Goal: Information Seeking & Learning: Check status

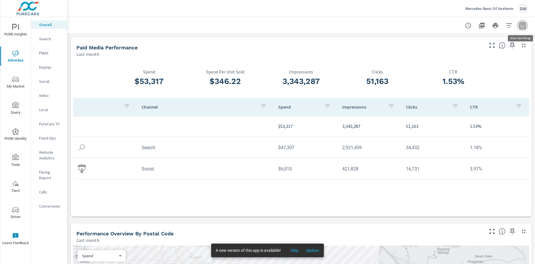
click at [525, 23] on icon "button" at bounding box center [523, 25] width 6 height 7
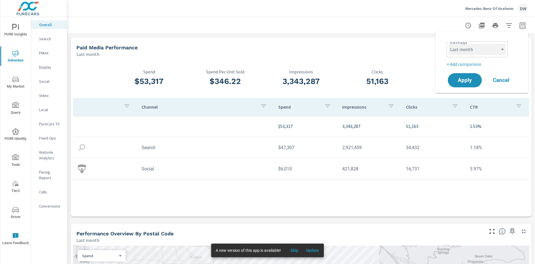
click at [477, 52] on select "Custom [DATE] Last week Last 7 days Last 14 days Last 30 days Last 45 days Last…" at bounding box center [477, 49] width 57 height 11
click at [449, 44] on select "Custom [DATE] Last week Last 7 days Last 14 days Last 30 days Last 45 days Last…" at bounding box center [477, 49] width 57 height 11
select select "Last 30 days"
click at [468, 62] on p "+ Add comparison" at bounding box center [483, 64] width 72 height 7
select select "Previous period"
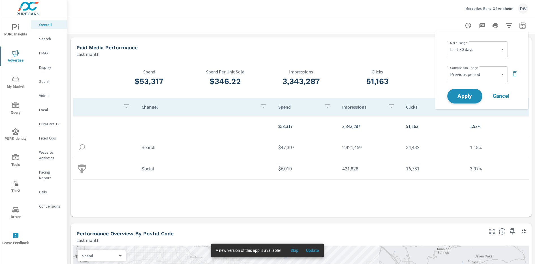
click at [467, 96] on span "Apply" at bounding box center [464, 95] width 23 height 5
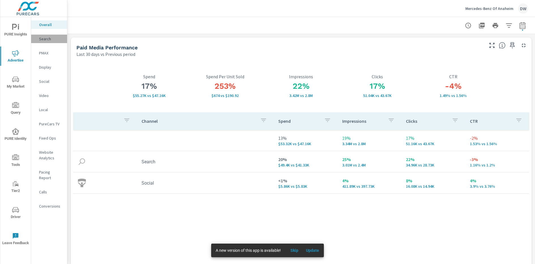
click at [44, 39] on p "Search" at bounding box center [51, 39] width 24 height 6
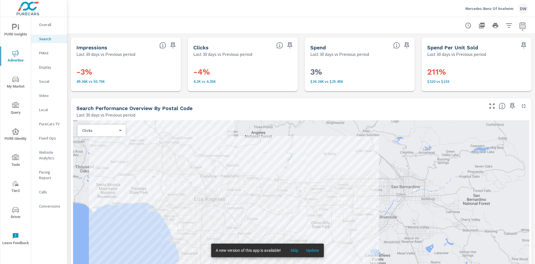
click at [523, 24] on icon "button" at bounding box center [522, 25] width 7 height 7
select select "Last 30 days"
select select "Previous period"
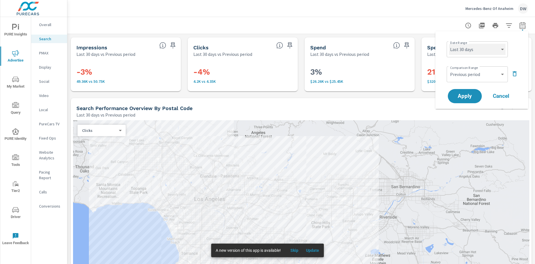
click at [477, 53] on select "Custom [DATE] Last week Last 7 days Last 14 days Last 30 days Last 45 days Last…" at bounding box center [477, 49] width 57 height 11
click at [449, 44] on select "Custom [DATE] Last week Last 7 days Last 14 days Last 30 days Last 45 days Last…" at bounding box center [477, 49] width 57 height 11
select select "Last 90 days"
click at [469, 91] on button "Apply" at bounding box center [464, 96] width 35 height 15
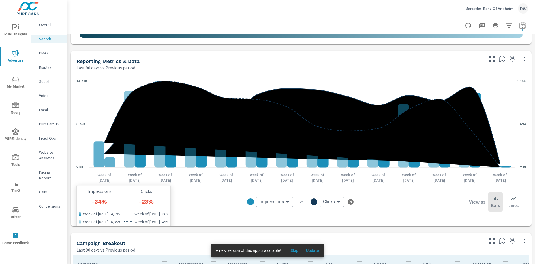
scroll to position [351, 0]
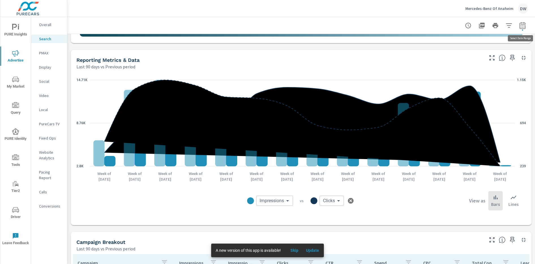
click at [522, 25] on icon "button" at bounding box center [522, 25] width 7 height 7
select select "Last 90 days"
select select "Previous period"
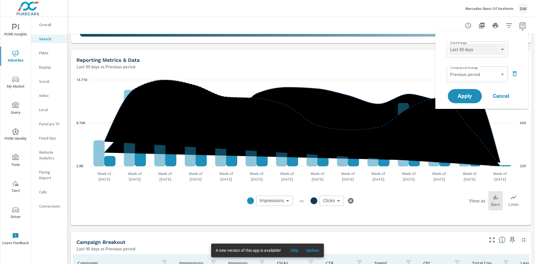
click at [470, 47] on select "Custom [DATE] Last week Last 7 days Last 14 days Last 30 days Last 45 days Last…" at bounding box center [477, 49] width 57 height 11
click at [449, 44] on select "Custom [DATE] Last week Last 7 days Last 14 days Last 30 days Last 45 days Last…" at bounding box center [477, 49] width 57 height 11
select select "Last 30 days"
click at [467, 96] on span "Apply" at bounding box center [464, 95] width 23 height 5
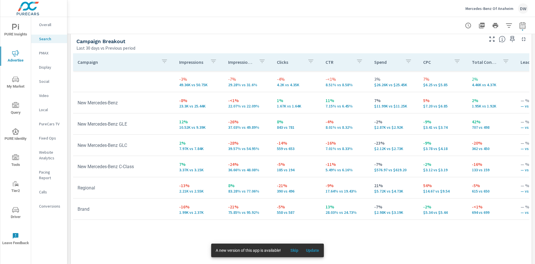
scroll to position [558, 0]
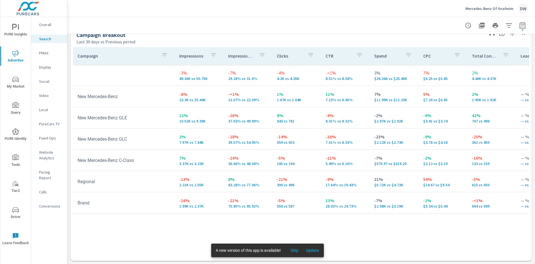
click at [48, 50] on p "PMAX" at bounding box center [51, 53] width 24 height 6
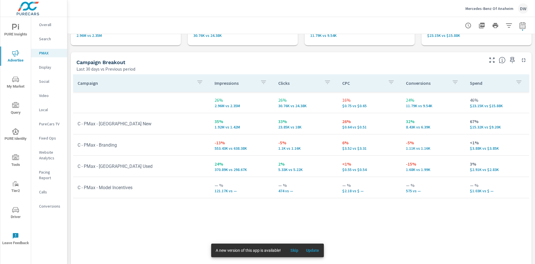
scroll to position [40, 0]
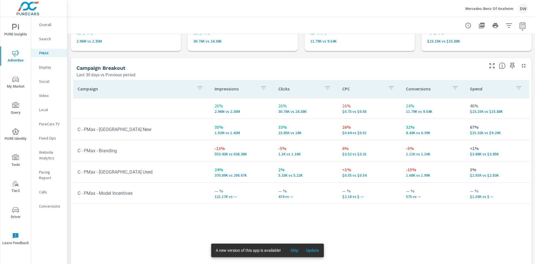
click at [44, 79] on p "Social" at bounding box center [51, 81] width 24 height 6
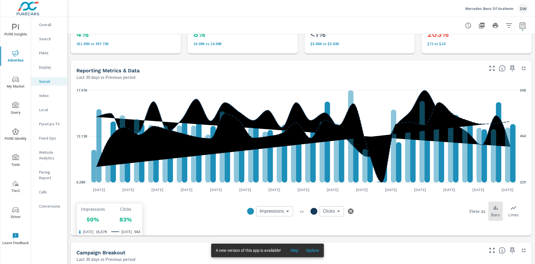
scroll to position [43, 0]
